Goal: Navigation & Orientation: Find specific page/section

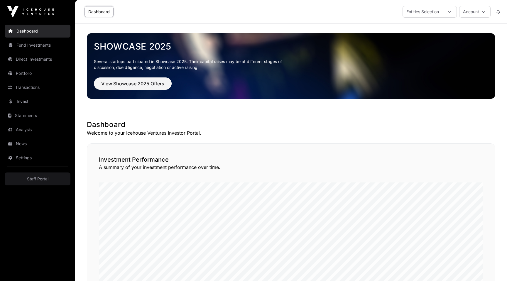
click at [38, 70] on link "Portfolio" at bounding box center [38, 73] width 66 height 13
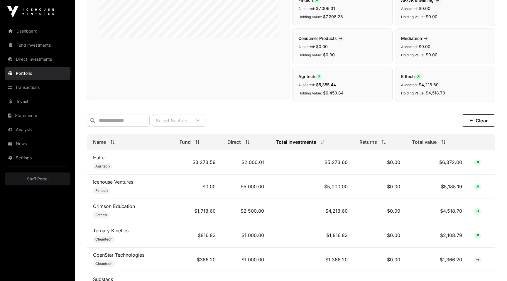
scroll to position [191, 0]
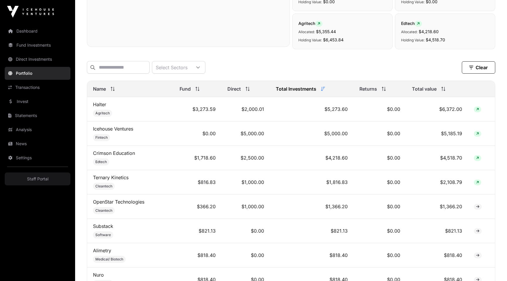
click at [105, 150] on td "Crimson Education Edtech" at bounding box center [130, 158] width 87 height 24
click at [109, 153] on link "Crimson Education" at bounding box center [114, 153] width 42 height 6
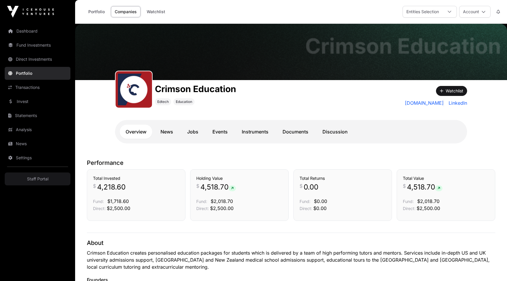
click at [182, 132] on link "Jobs" at bounding box center [192, 132] width 23 height 14
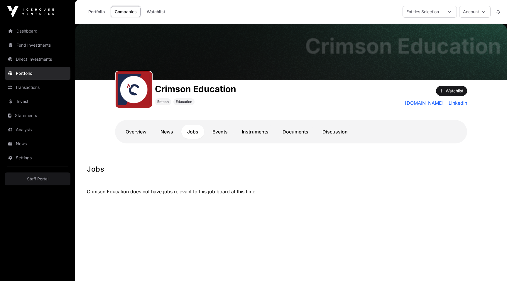
click at [221, 132] on link "Events" at bounding box center [219, 132] width 27 height 14
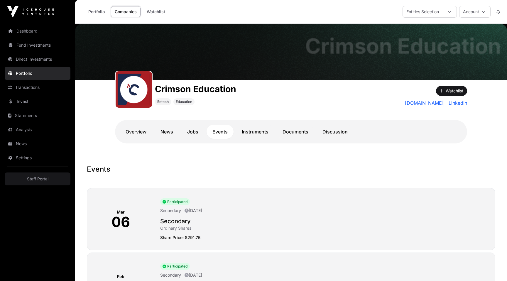
click at [252, 131] on link "Instruments" at bounding box center [255, 132] width 38 height 14
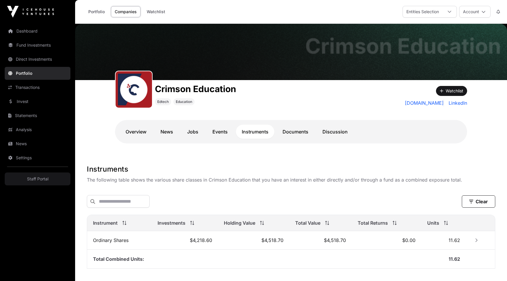
click at [290, 131] on link "Documents" at bounding box center [296, 132] width 38 height 14
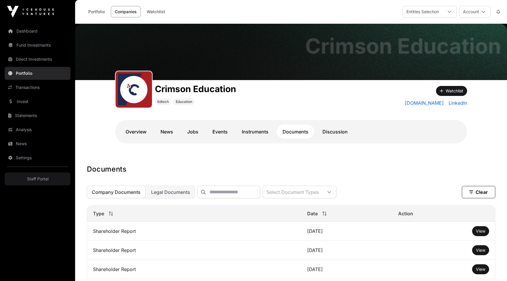
click at [335, 134] on link "Discussion" at bounding box center [334, 132] width 37 height 14
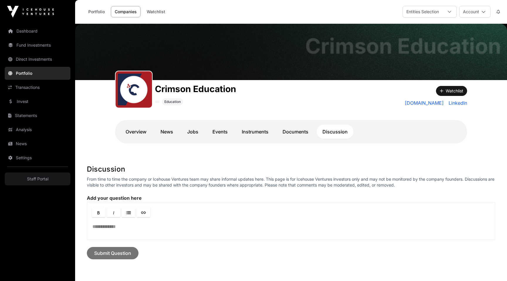
click at [136, 131] on link "Overview" at bounding box center [136, 132] width 33 height 14
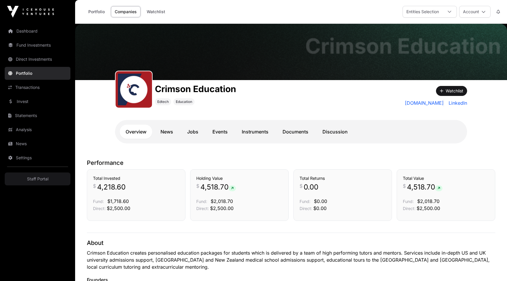
click at [164, 133] on link "News" at bounding box center [167, 132] width 24 height 14
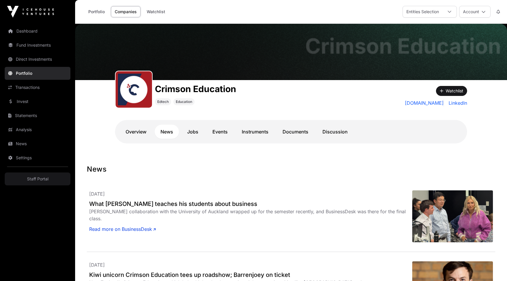
click at [196, 136] on link "Jobs" at bounding box center [192, 132] width 23 height 14
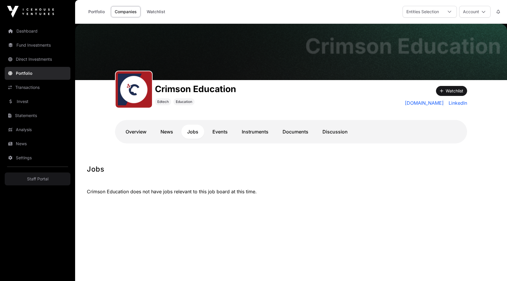
click at [223, 137] on link "Events" at bounding box center [219, 132] width 27 height 14
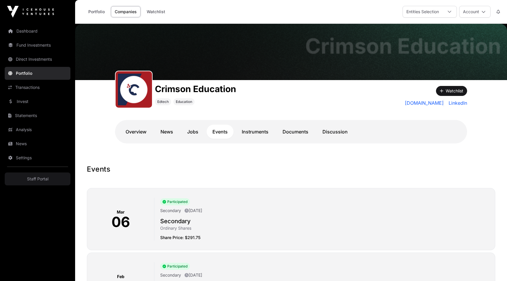
click at [256, 137] on link "Instruments" at bounding box center [255, 132] width 38 height 14
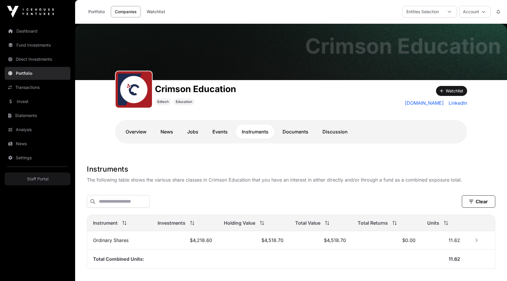
click at [288, 133] on link "Documents" at bounding box center [296, 132] width 38 height 14
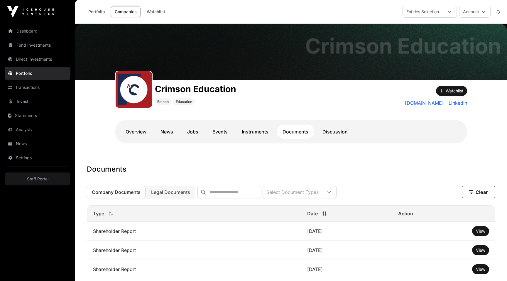
click at [23, 31] on link "Dashboard" at bounding box center [38, 31] width 66 height 13
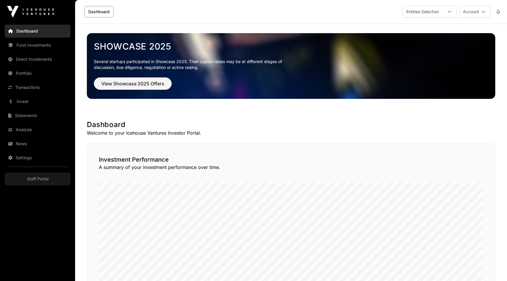
click at [29, 46] on link "Fund Investments" at bounding box center [38, 45] width 66 height 13
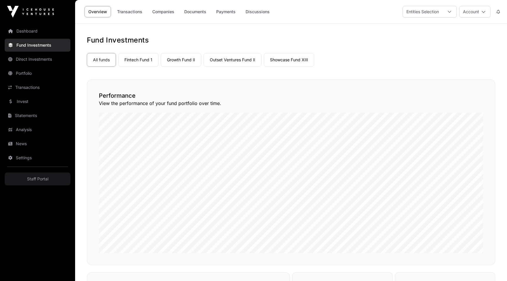
click at [34, 62] on link "Direct Investments" at bounding box center [38, 59] width 66 height 13
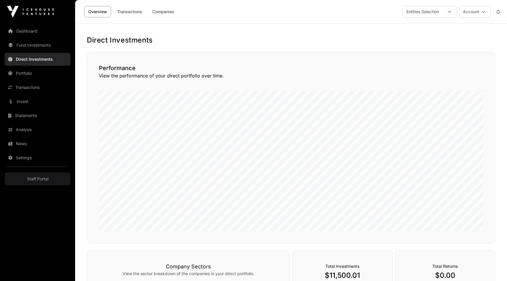
click at [37, 77] on link "Portfolio" at bounding box center [38, 73] width 66 height 13
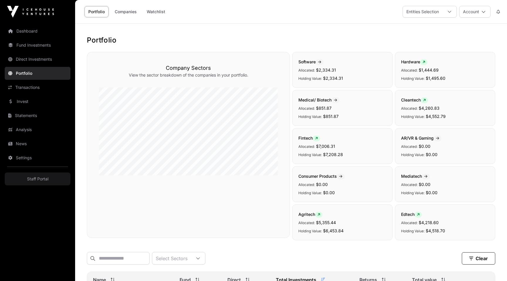
click at [37, 88] on link "Transactions" at bounding box center [38, 87] width 66 height 13
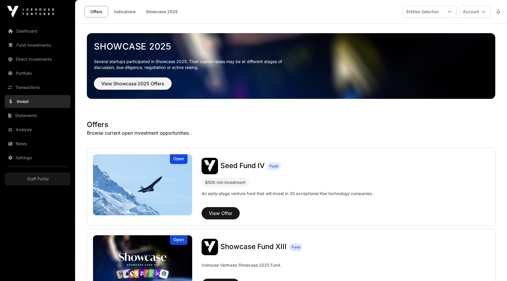
click at [30, 144] on link "News" at bounding box center [38, 143] width 66 height 13
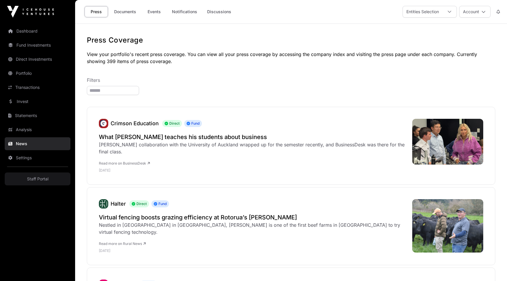
click at [136, 12] on link "Documents" at bounding box center [125, 11] width 30 height 11
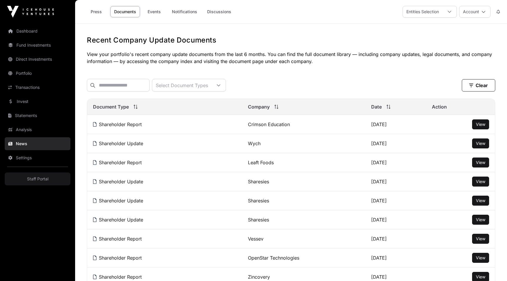
click at [160, 12] on link "Events" at bounding box center [153, 11] width 23 height 11
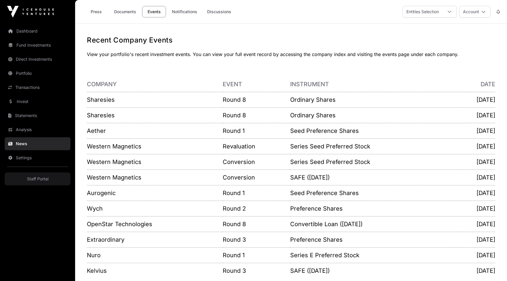
click at [181, 13] on link "Notifications" at bounding box center [184, 11] width 33 height 11
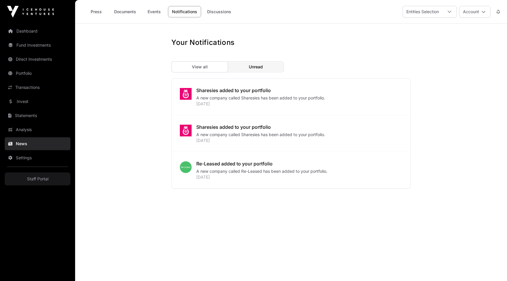
click at [21, 179] on link "Staff Portal" at bounding box center [38, 178] width 66 height 13
